Goal: Contribute content

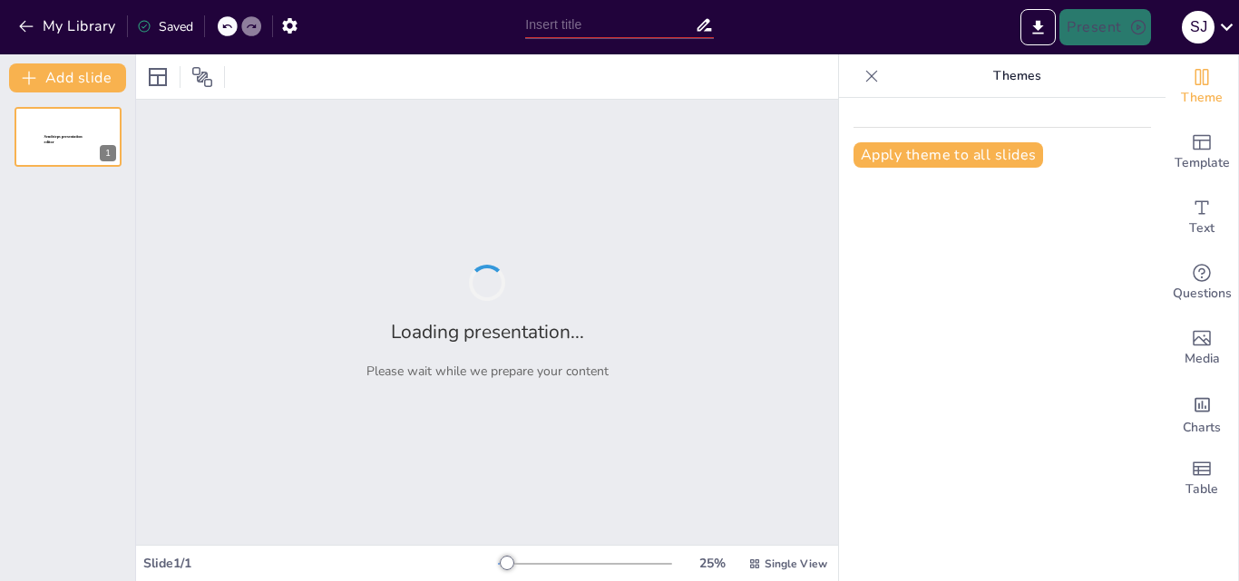
type input "La Escuela Secundaria como Espacio de Transmisión Cultural: Retos y Oportunidad…"
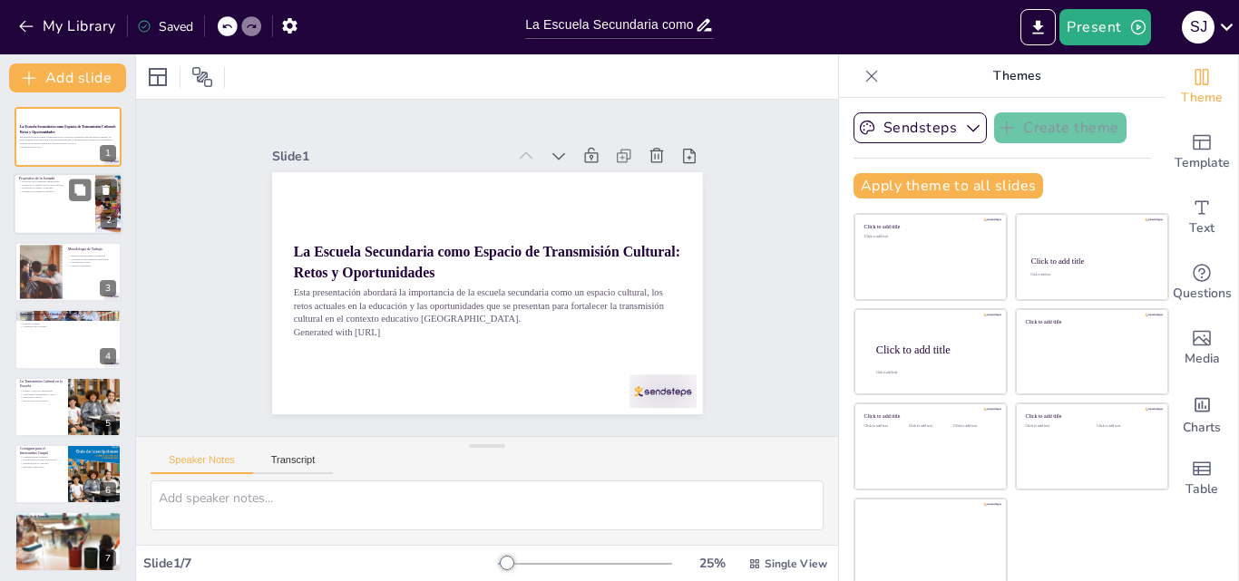
click at [44, 203] on div at bounding box center [68, 205] width 109 height 62
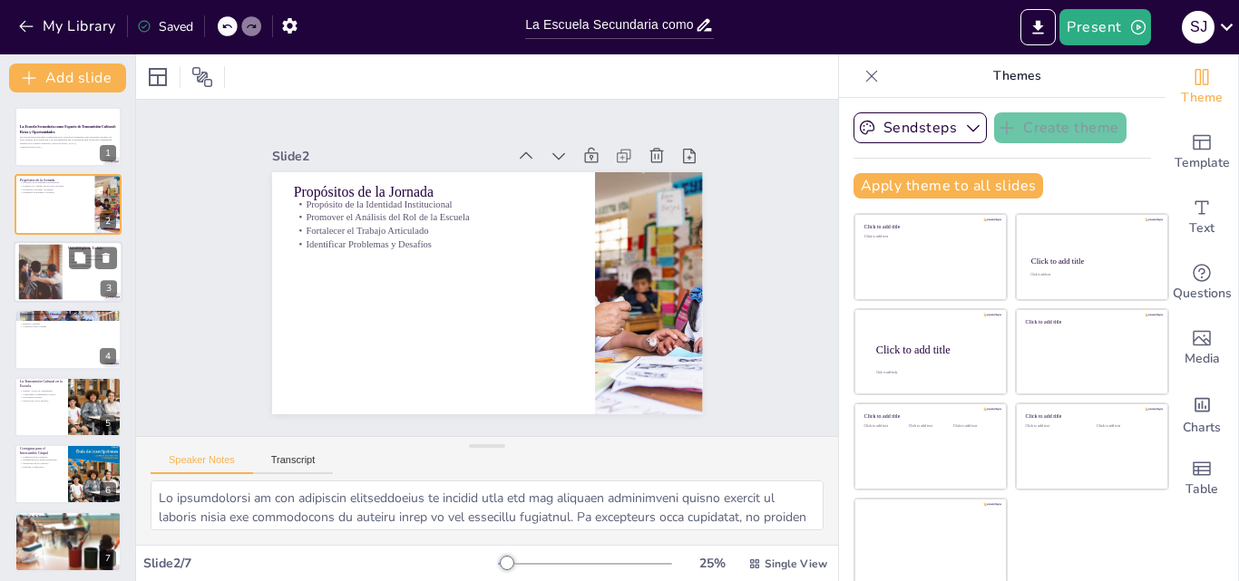
click at [47, 262] on div at bounding box center [40, 271] width 83 height 55
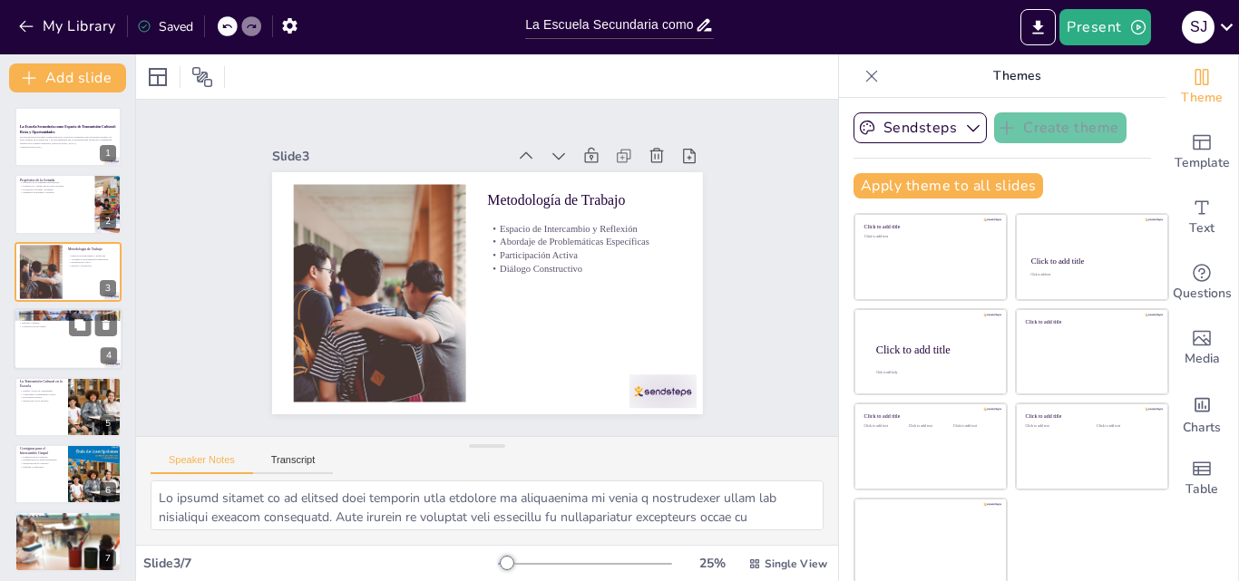
click at [53, 336] on div at bounding box center [68, 339] width 109 height 62
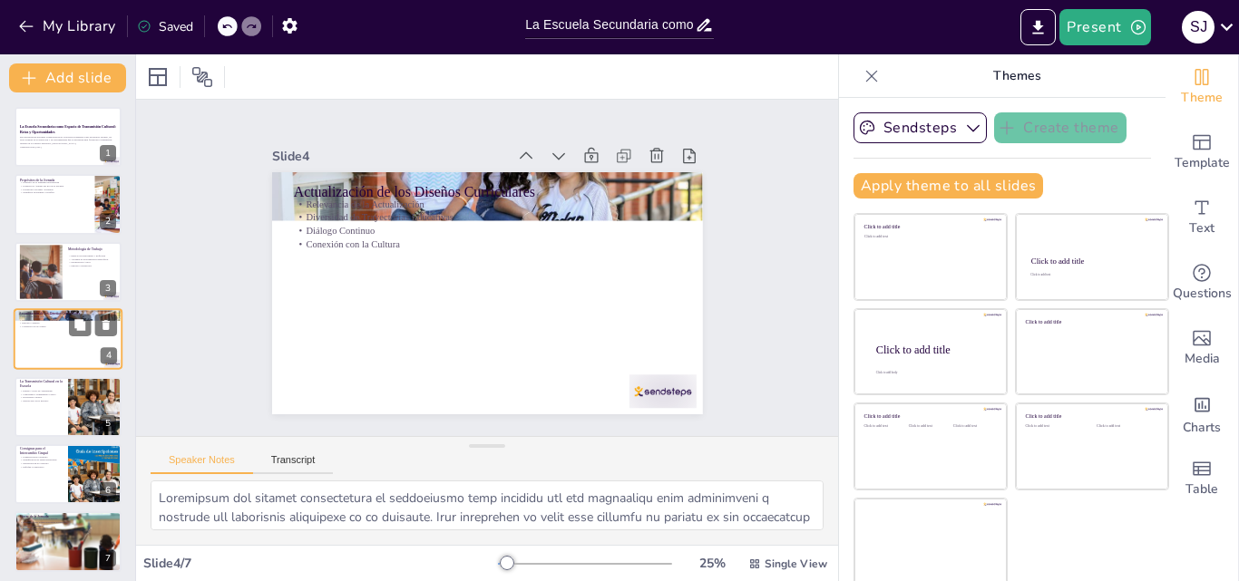
scroll to position [3, 0]
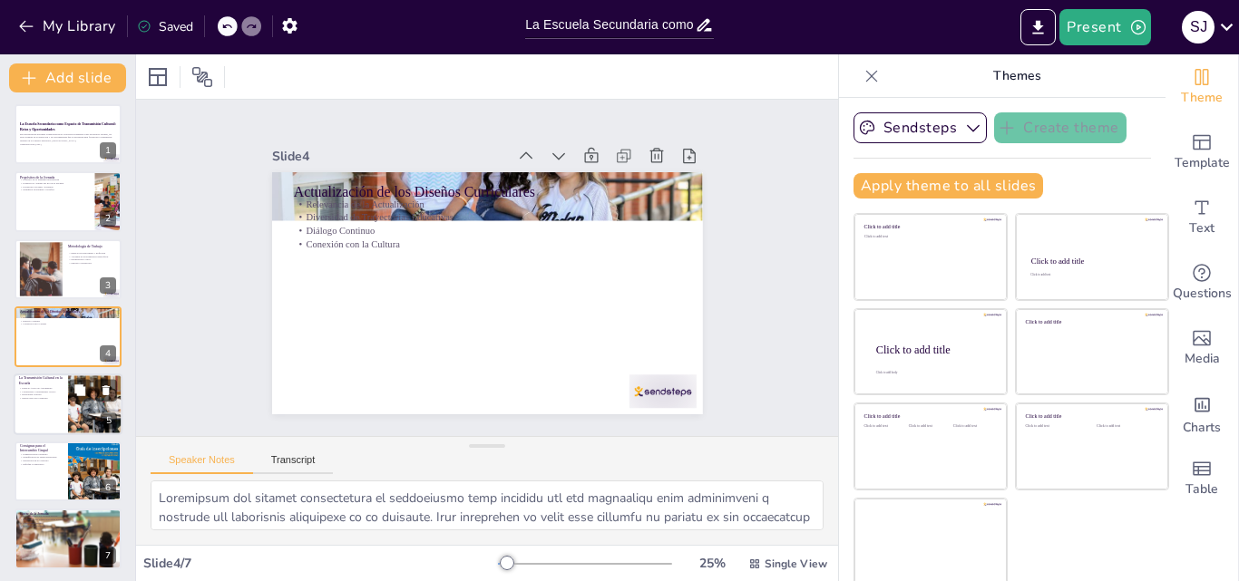
click at [50, 405] on div at bounding box center [68, 405] width 109 height 62
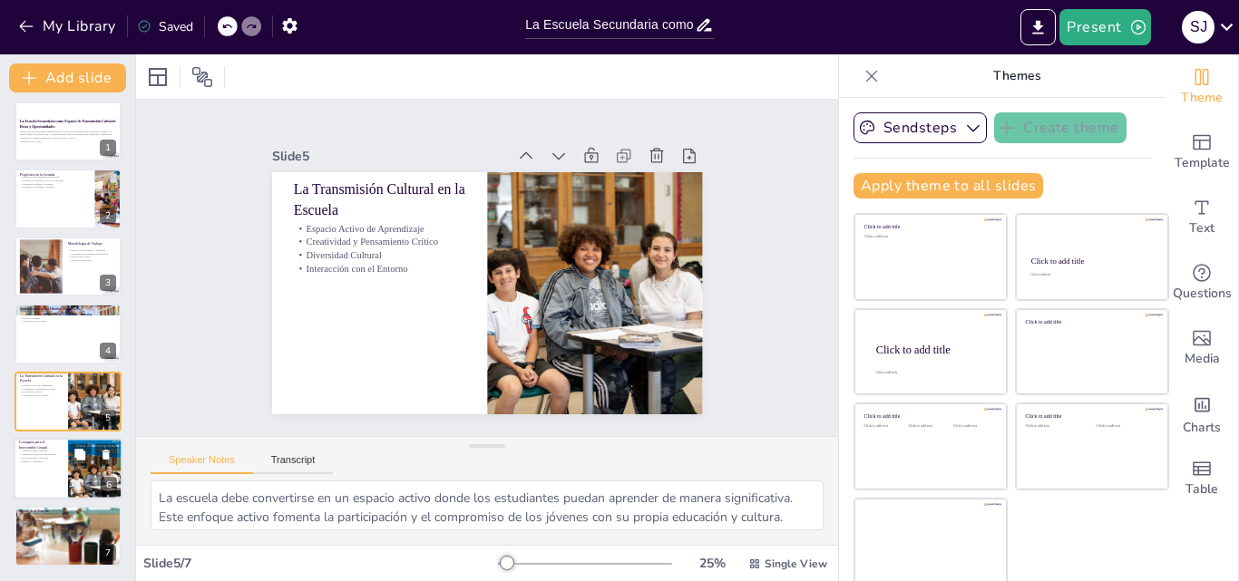
click at [37, 474] on div at bounding box center [68, 469] width 109 height 62
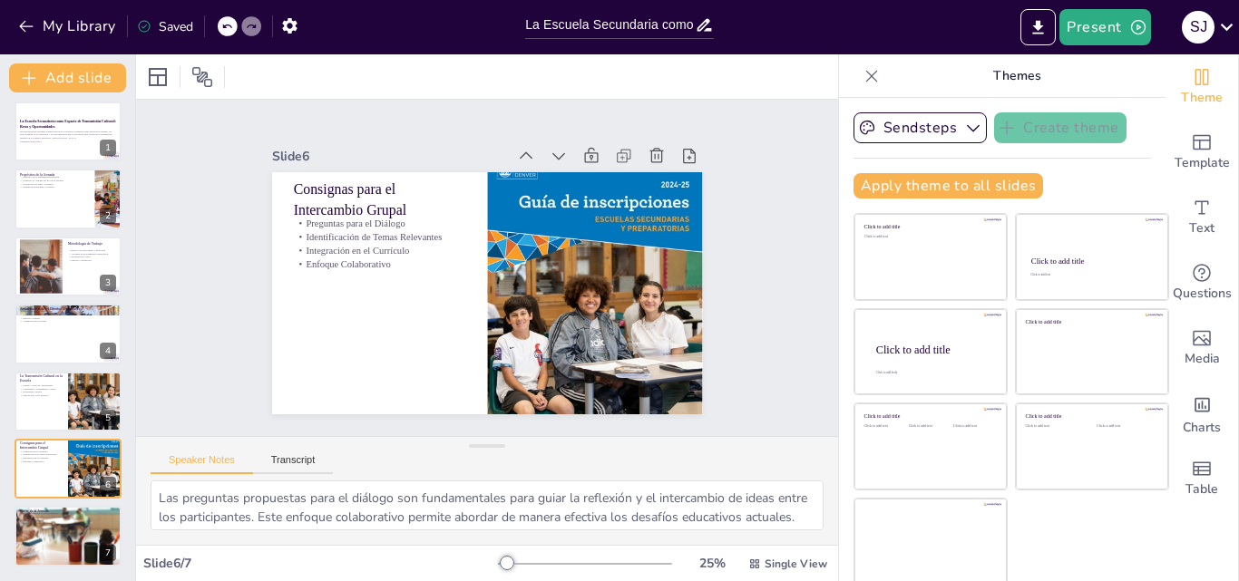
scroll to position [4, 0]
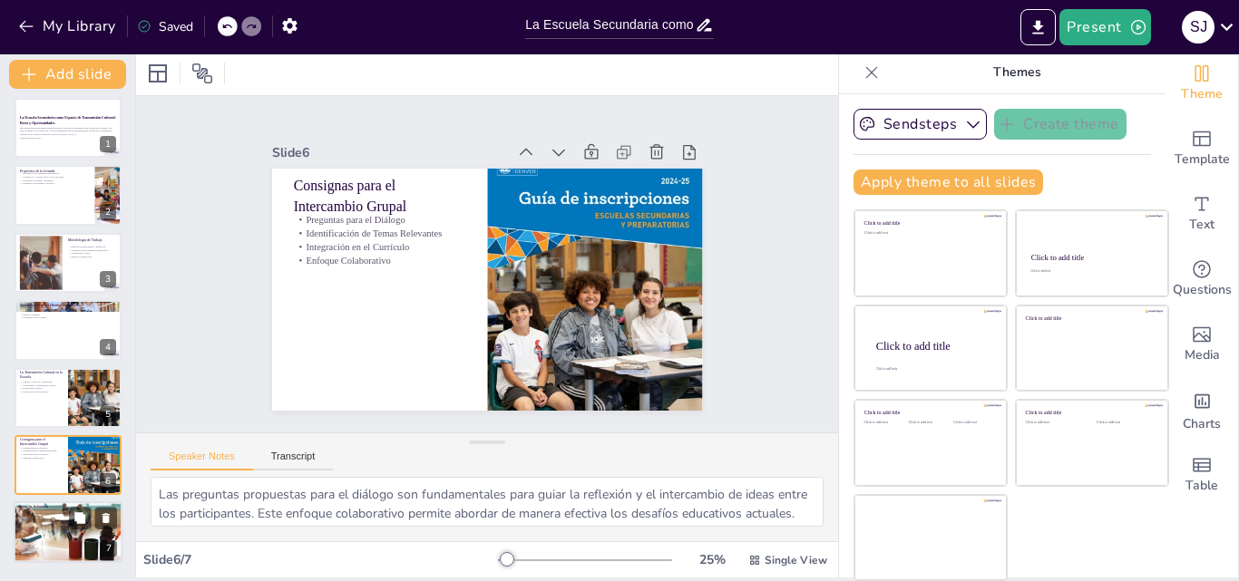
click at [51, 541] on div at bounding box center [68, 533] width 113 height 62
type textarea "Agradecer la participación de todos los involucrados es crucial para fomentar u…"
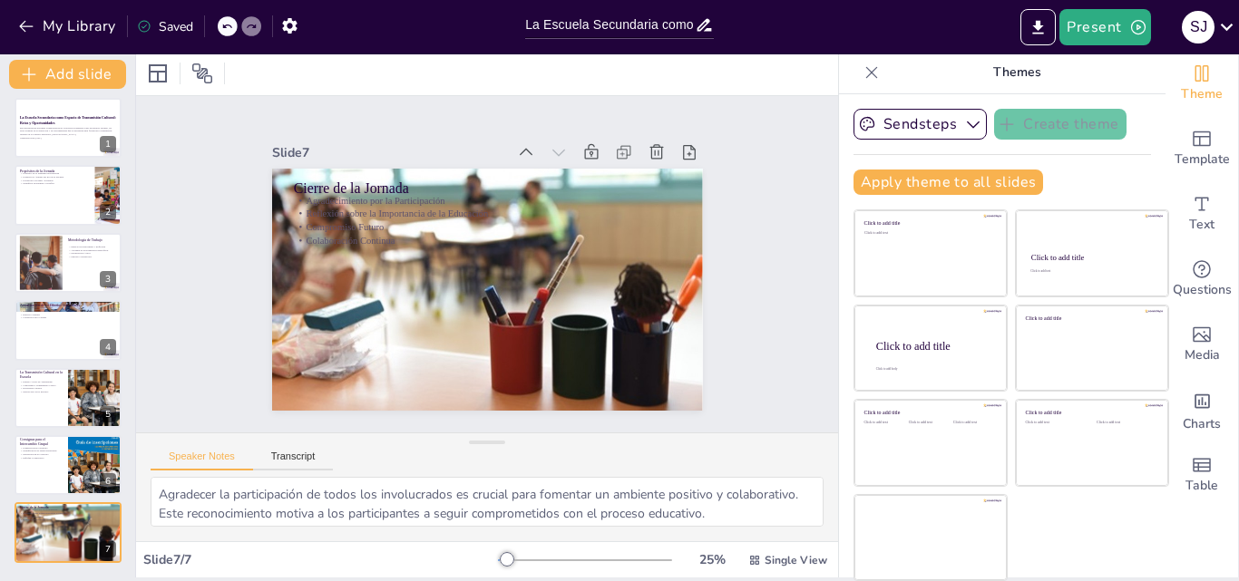
scroll to position [0, 0]
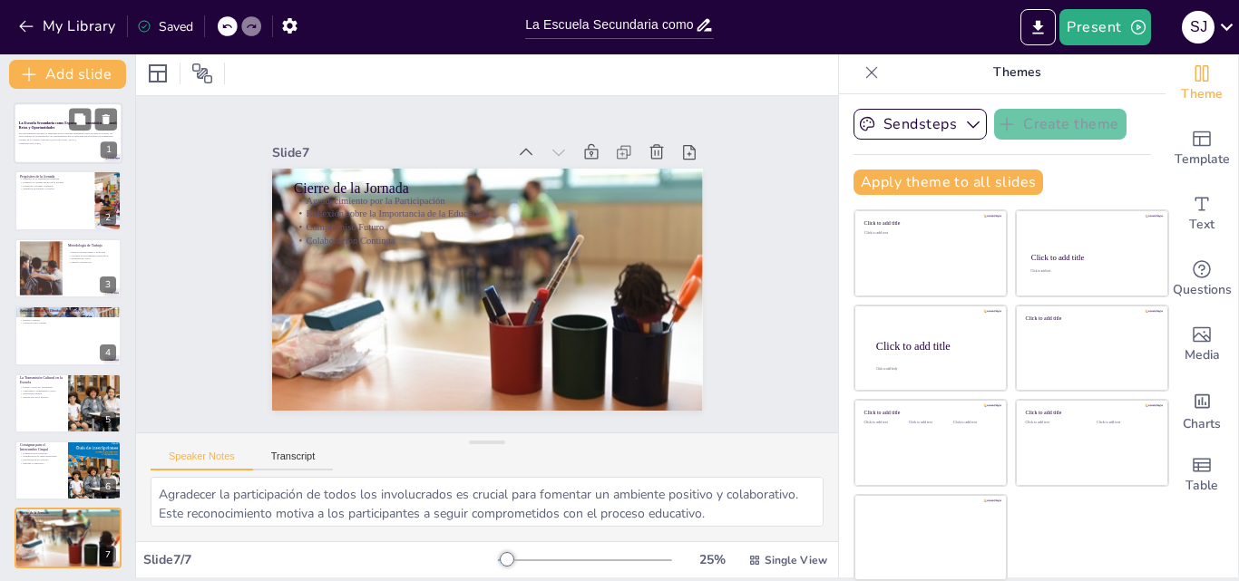
click at [49, 150] on div at bounding box center [68, 133] width 109 height 62
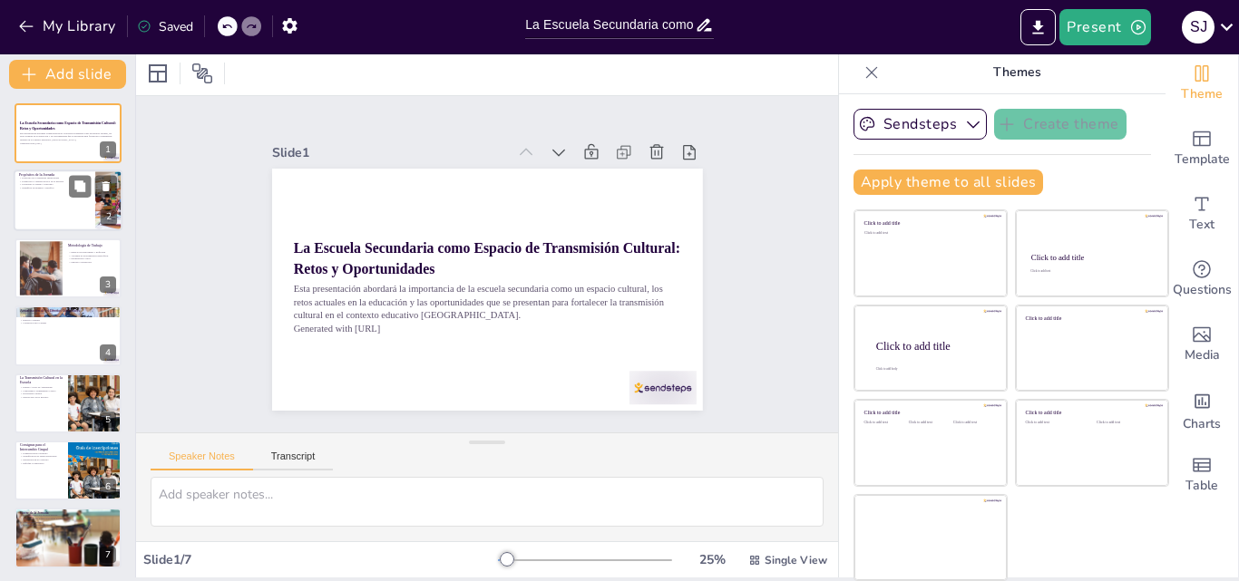
click at [44, 201] on div at bounding box center [68, 202] width 109 height 62
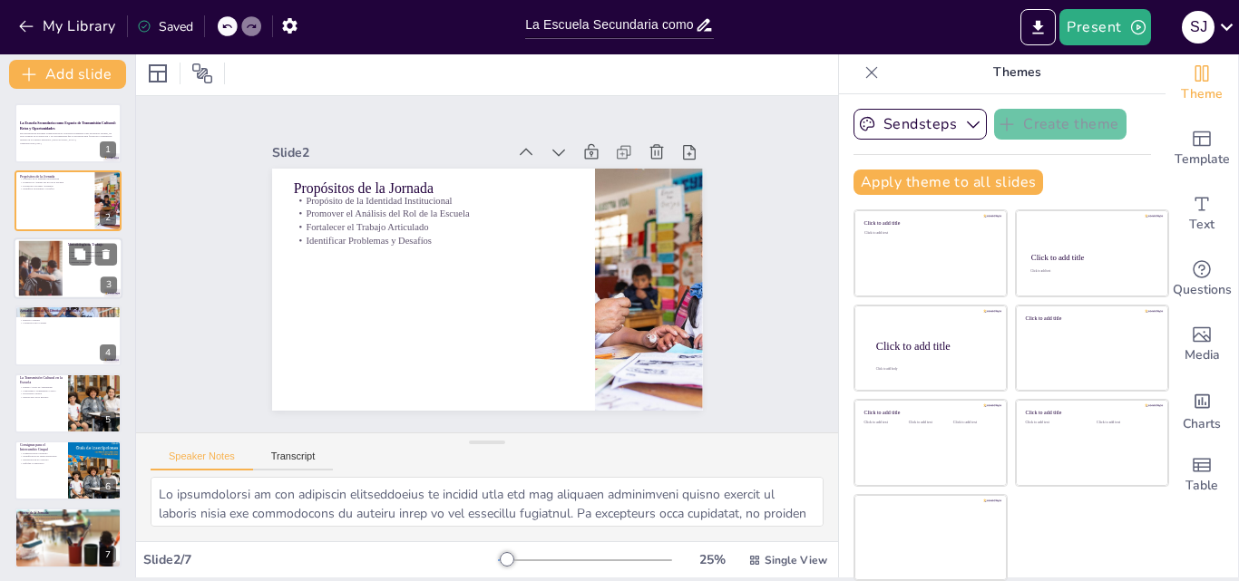
click at [44, 261] on div at bounding box center [40, 267] width 83 height 55
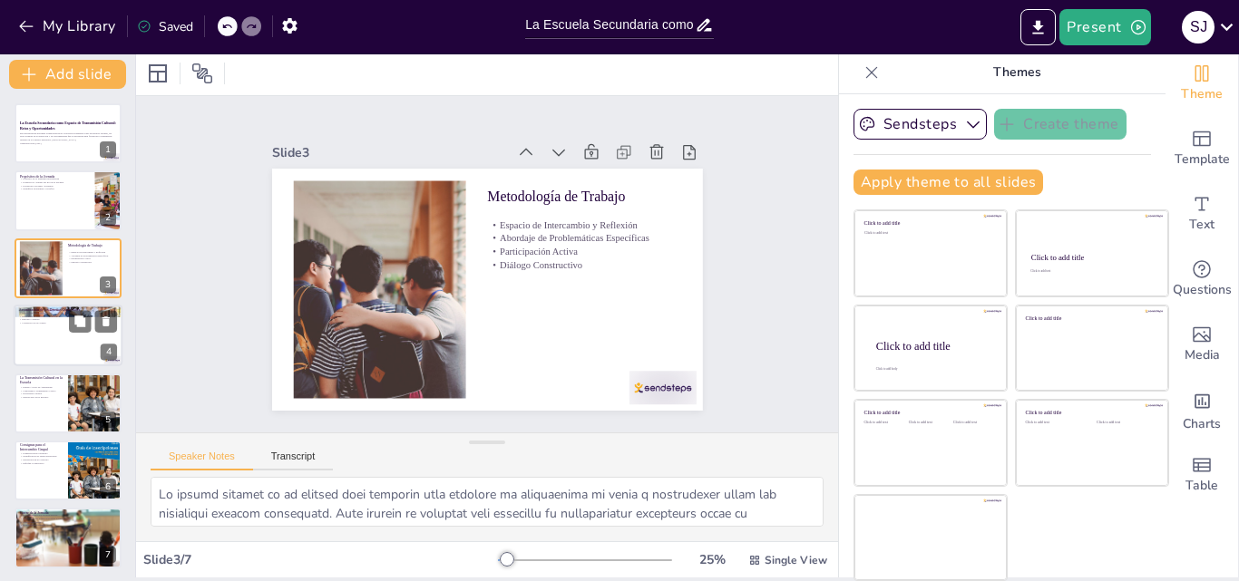
click at [41, 327] on div at bounding box center [68, 336] width 109 height 62
type textarea "Loremipsum dol sitamet consectetura el seddoeiusmo temp incididu utl etd magnaa…"
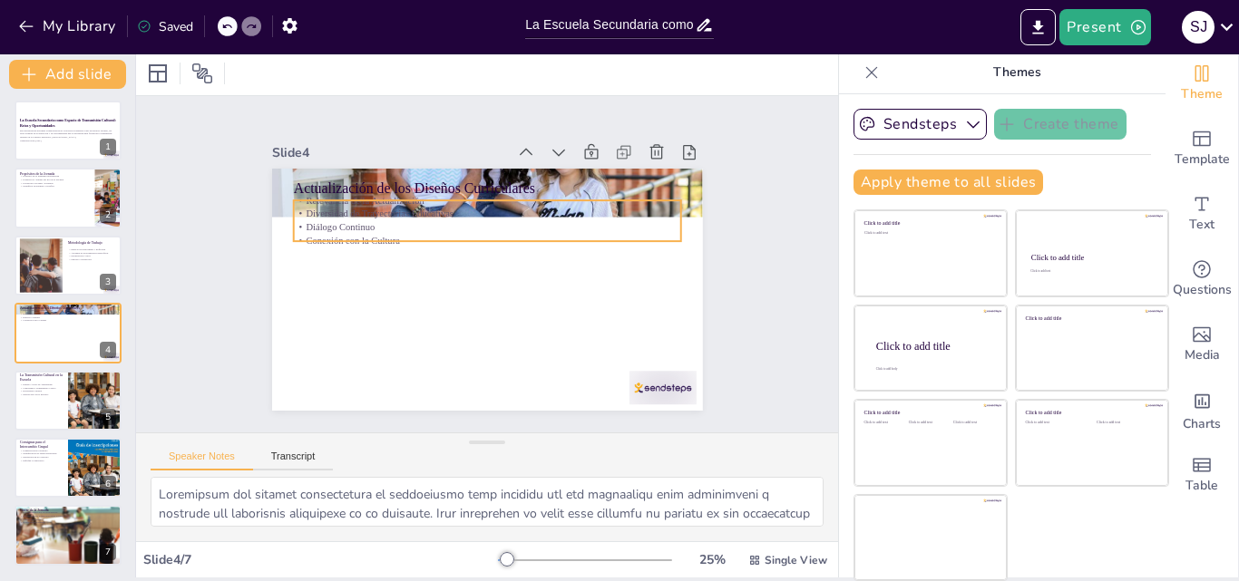
click at [327, 193] on p "Relevancia de la Actualización" at bounding box center [493, 201] width 386 height 54
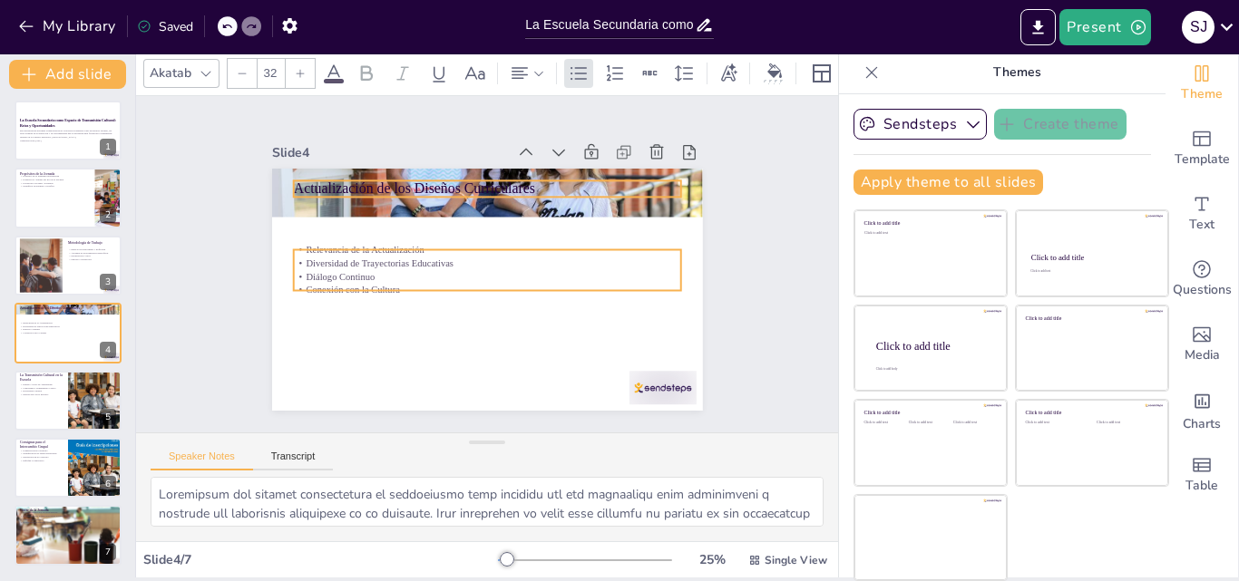
click at [329, 179] on p "Actualización de los Diseños Curriculares" at bounding box center [486, 189] width 387 height 20
type input "48"
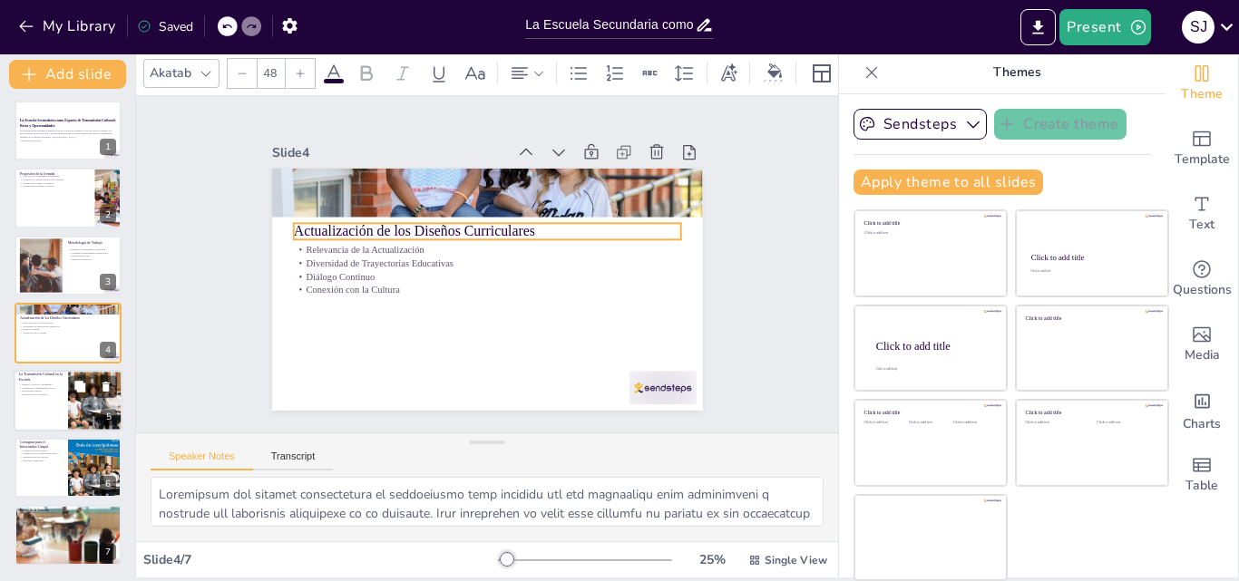
click at [37, 405] on div at bounding box center [68, 401] width 109 height 62
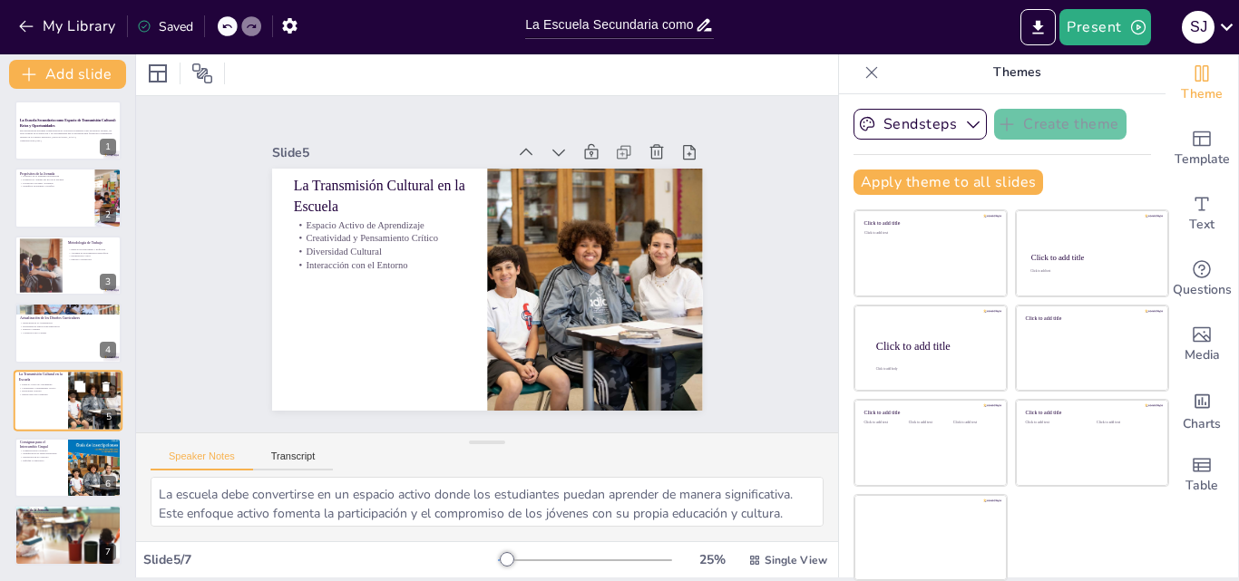
scroll to position [5, 0]
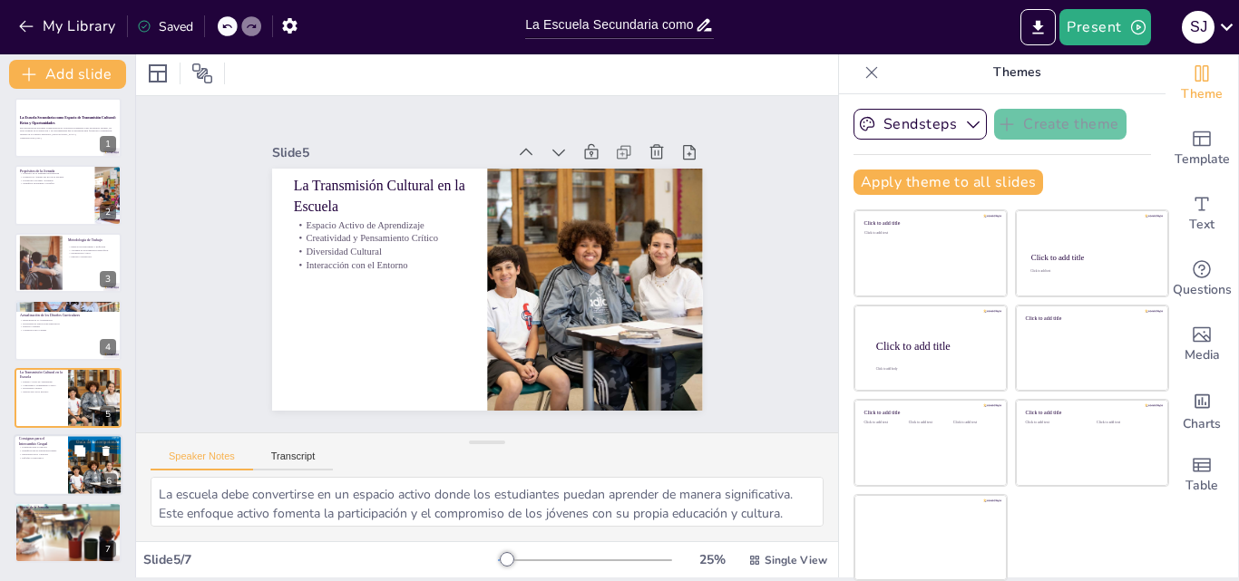
click at [36, 459] on p "Enfoque Colaborativo" at bounding box center [41, 458] width 44 height 4
type textarea "Las preguntas propuestas para el diálogo son fundamentales para guiar la reflex…"
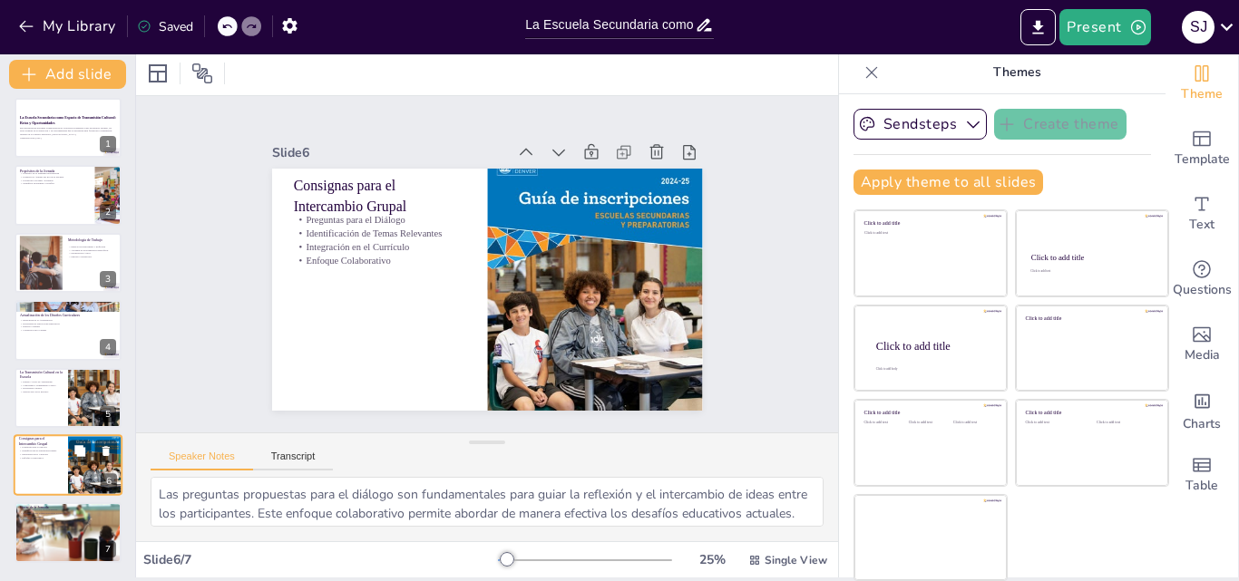
click at [36, 459] on p "Enfoque Colaborativo" at bounding box center [41, 458] width 44 height 4
